Goal: Task Accomplishment & Management: Manage account settings

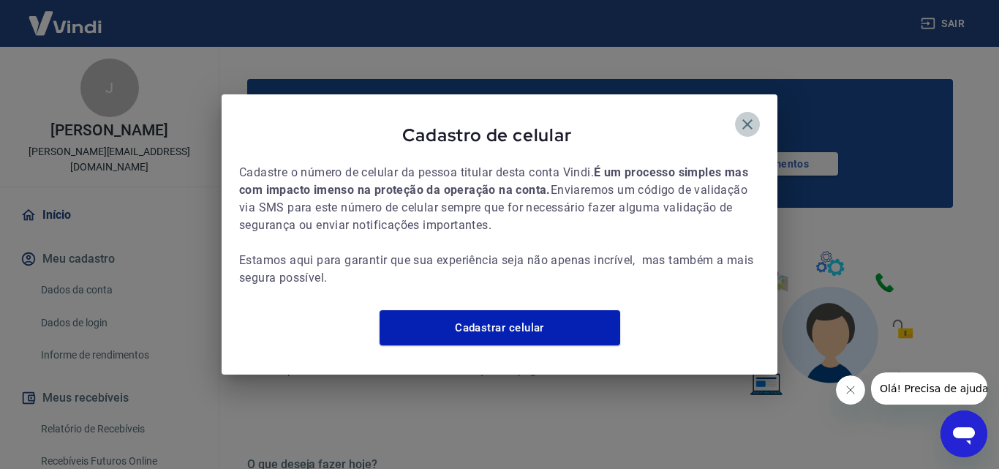
click at [750, 116] on icon "button" at bounding box center [748, 125] width 18 height 18
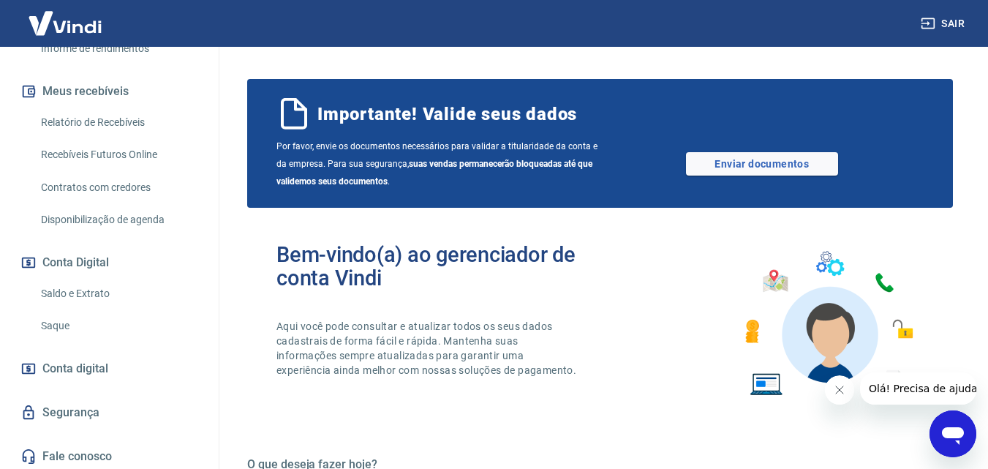
scroll to position [310, 0]
